Goal: Task Accomplishment & Management: Manage account settings

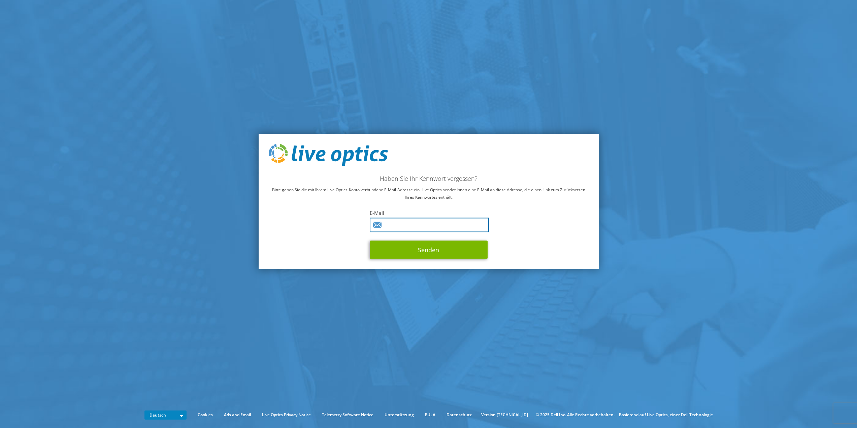
click at [422, 228] on input "text" at bounding box center [429, 224] width 119 height 14
type input "[PERSON_NAME][EMAIL_ADDRESS][PERSON_NAME][DOMAIN_NAME]"
click at [425, 249] on button "Senden" at bounding box center [429, 249] width 118 height 18
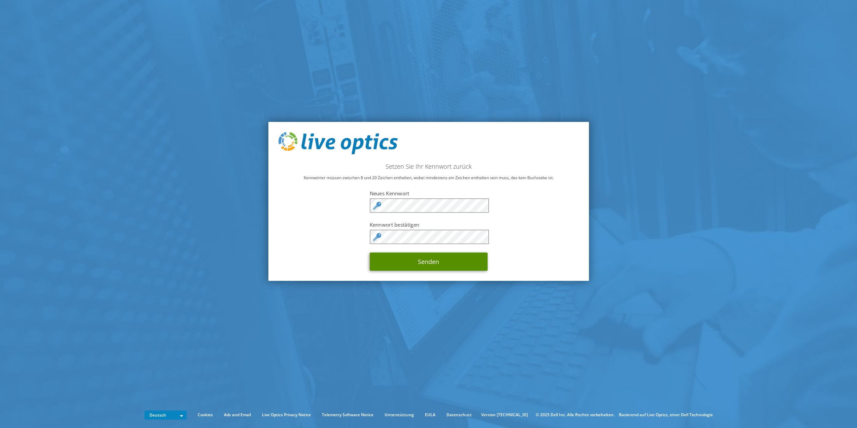
click at [437, 257] on button "Senden" at bounding box center [429, 262] width 118 height 18
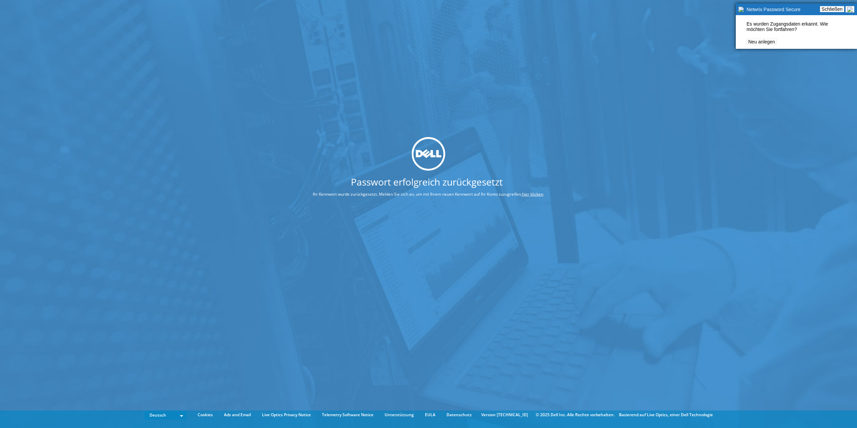
click at [534, 197] on link "hier klicken" at bounding box center [532, 194] width 21 height 6
